Goal: Task Accomplishment & Management: Use online tool/utility

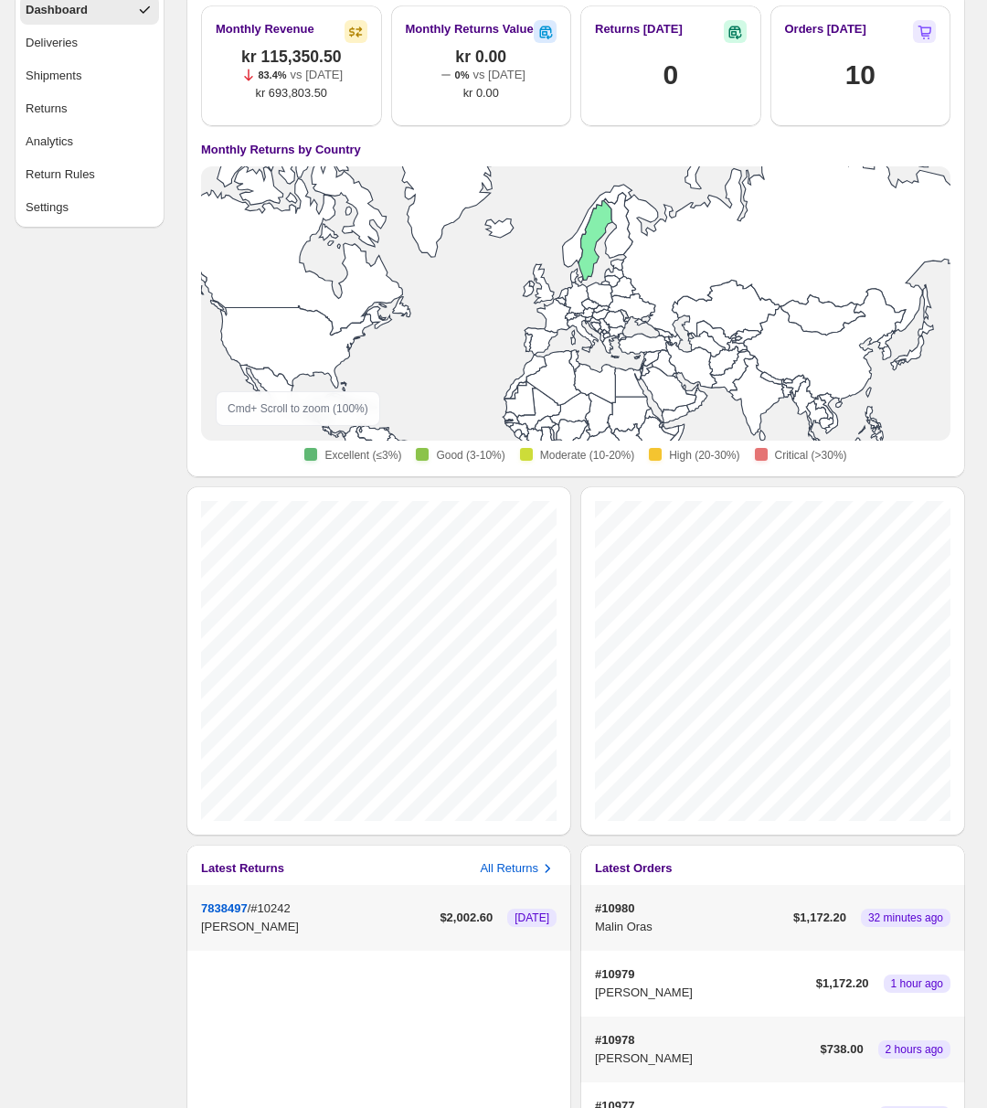
scroll to position [86, 0]
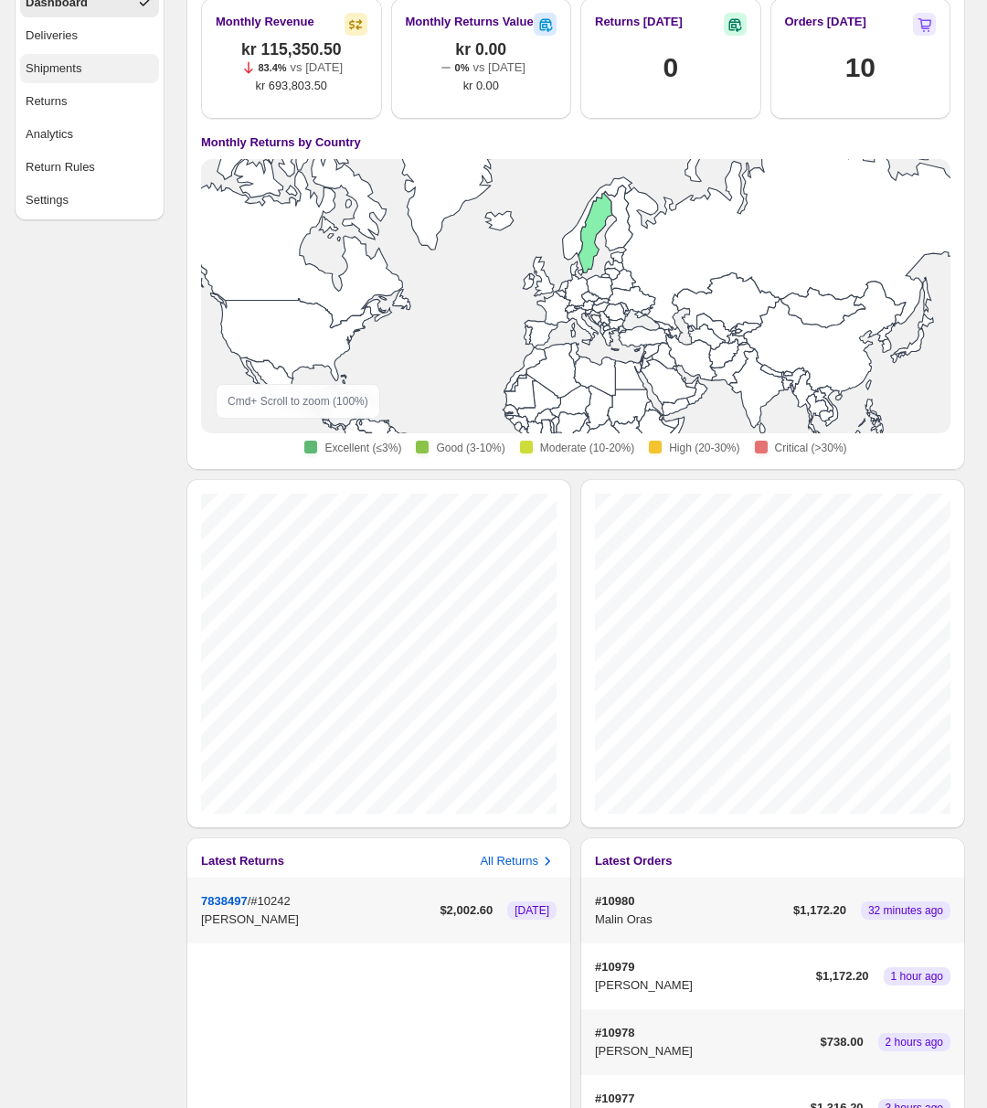
click at [58, 76] on div "Shipments" at bounding box center [54, 68] width 56 height 18
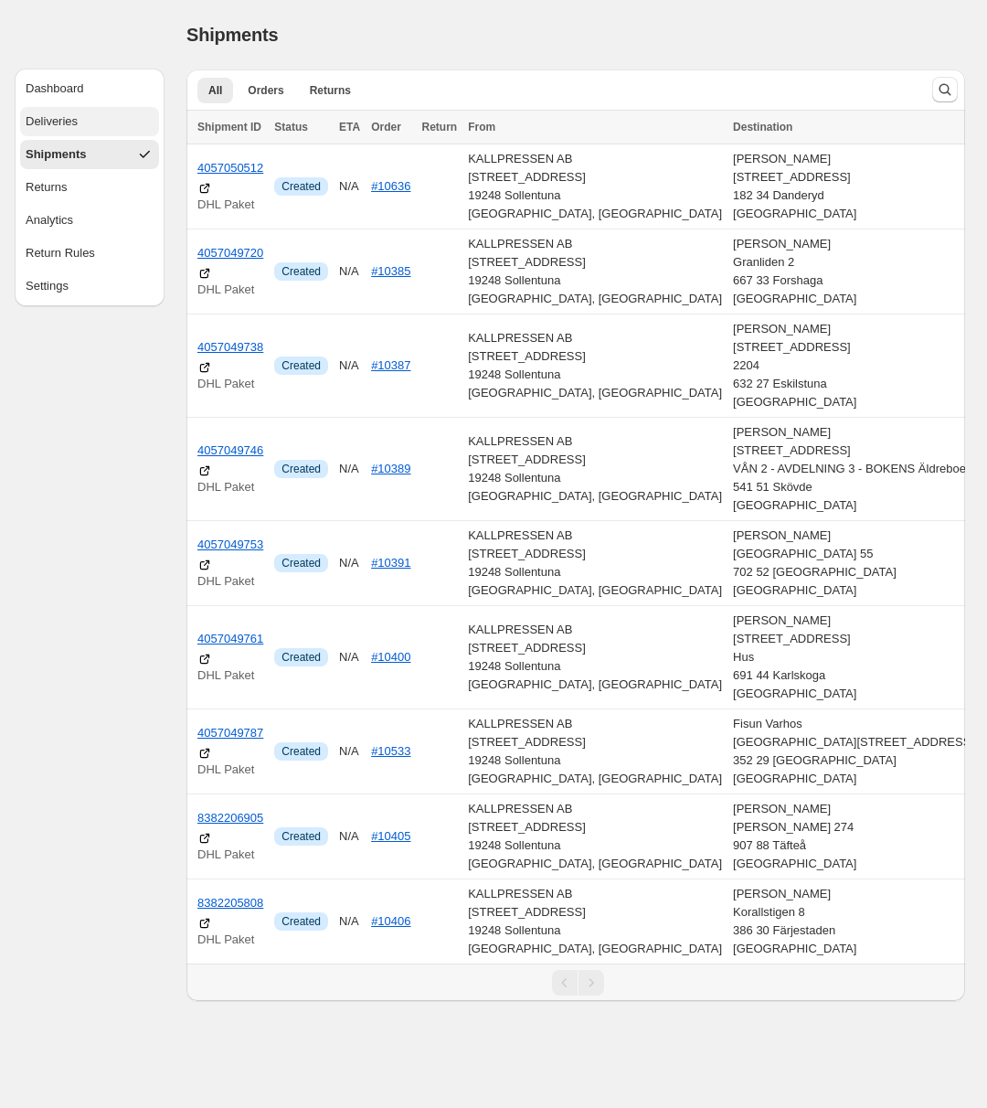
click at [76, 119] on div "Deliveries" at bounding box center [52, 121] width 52 height 18
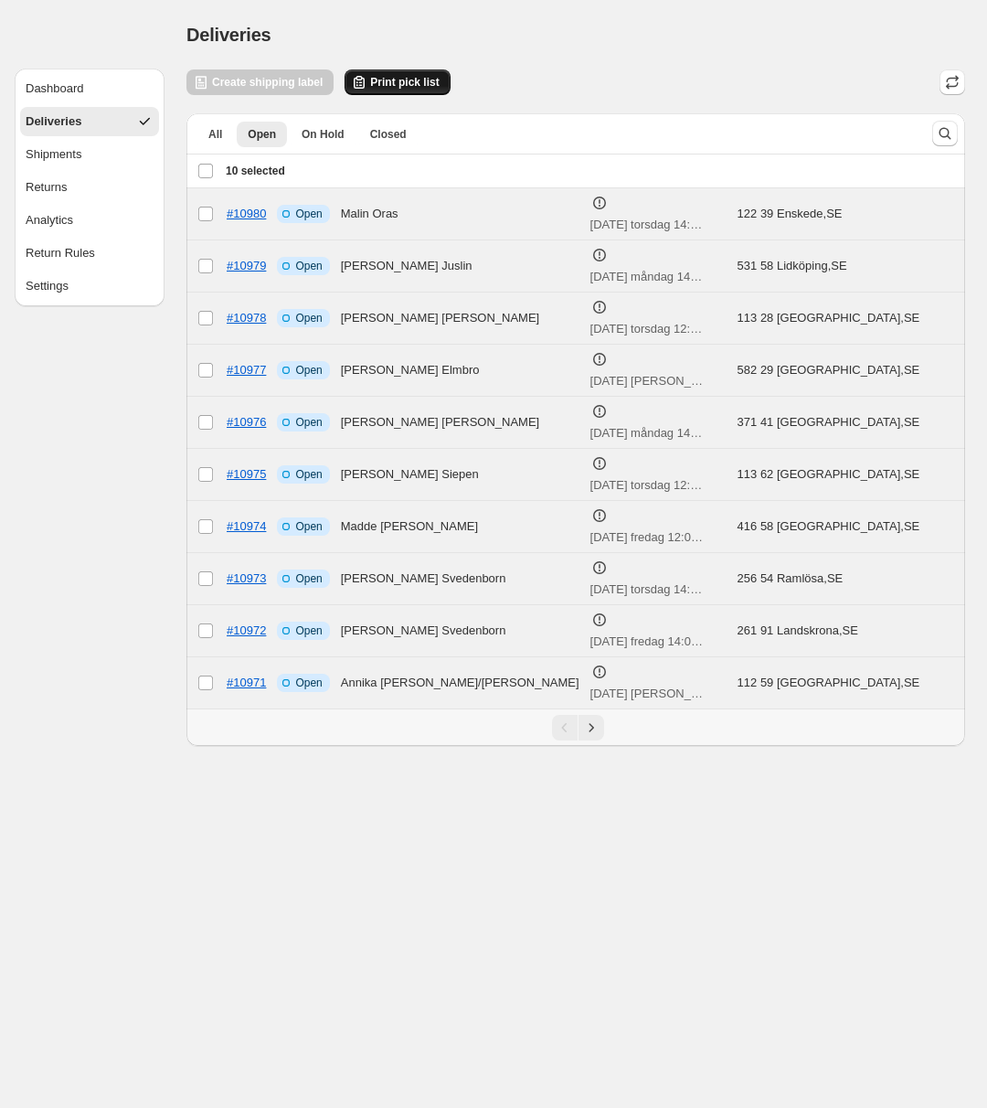
click at [404, 85] on span "Print pick list" at bounding box center [404, 82] width 69 height 15
click at [657, 61] on div "Deliveries. This page is ready Deliveries" at bounding box center [575, 34] width 779 height 69
click at [201, 167] on div "Deselect all 10 orders 10 selected" at bounding box center [241, 171] width 88 height 16
